Goal: Navigation & Orientation: Understand site structure

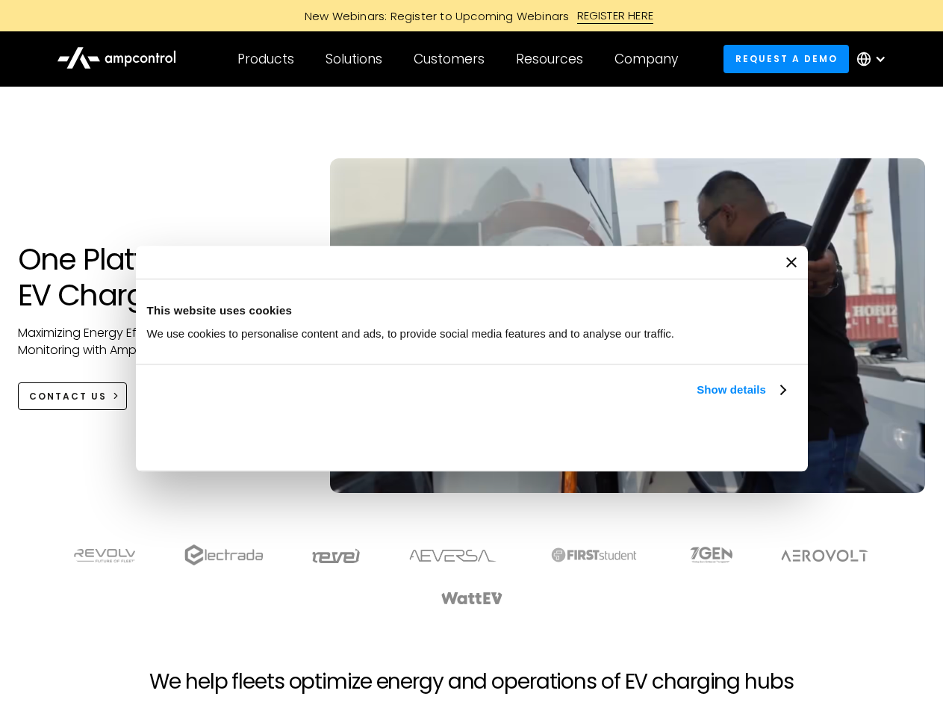
click at [697, 399] on link "Show details" at bounding box center [741, 390] width 88 height 18
click at [0, 0] on div "Necessary cookies help make a website usable by enabling basic functions like p…" at bounding box center [0, 0] width 0 height 0
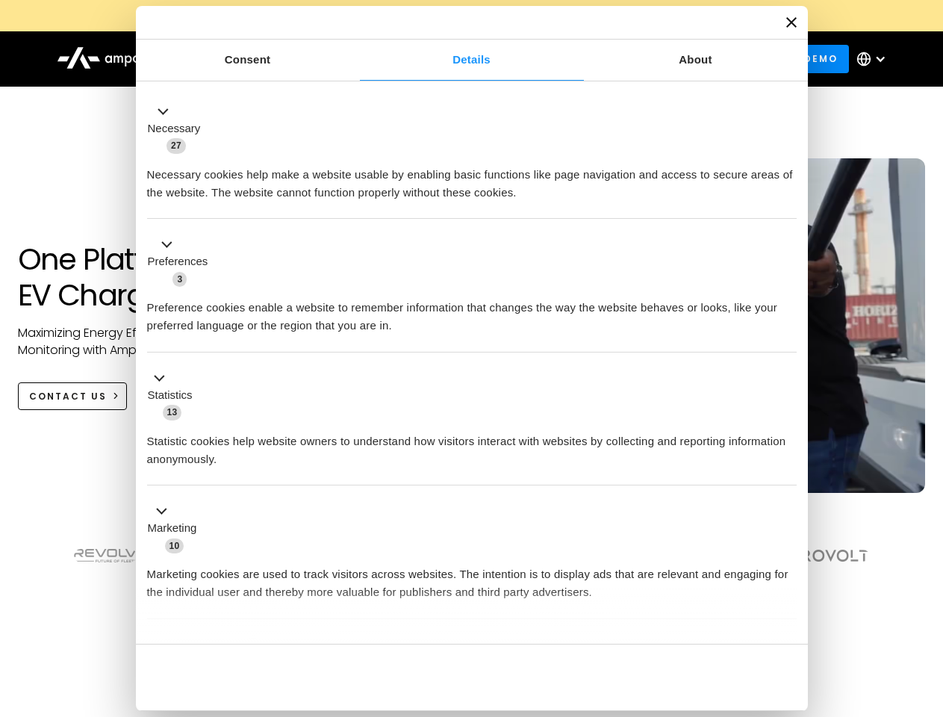
click at [927, 602] on section at bounding box center [471, 575] width 943 height 93
click at [459, 59] on div "Customers" at bounding box center [449, 59] width 71 height 16
click at [265, 59] on div "Products" at bounding box center [265, 59] width 57 height 16
click at [355, 59] on div "Solutions" at bounding box center [354, 59] width 57 height 16
click at [452, 59] on div "Customers" at bounding box center [449, 59] width 71 height 16
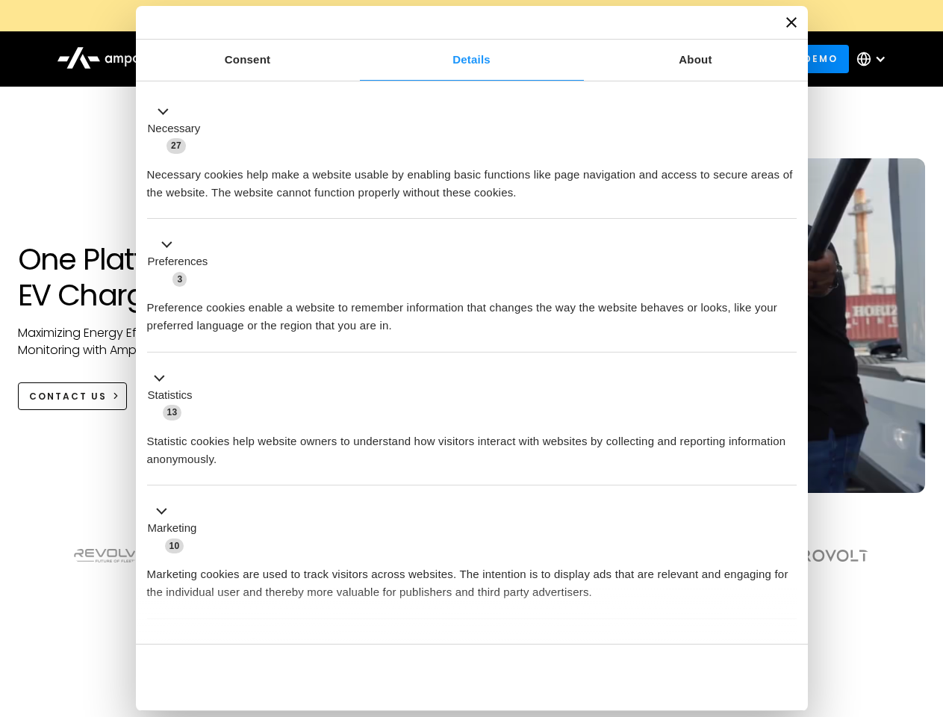
click at [553, 59] on div "Resources" at bounding box center [549, 59] width 67 height 16
click at [651, 59] on div "Company" at bounding box center [646, 59] width 63 height 16
click at [875, 59] on div at bounding box center [880, 59] width 12 height 12
